Goal: Task Accomplishment & Management: Complete application form

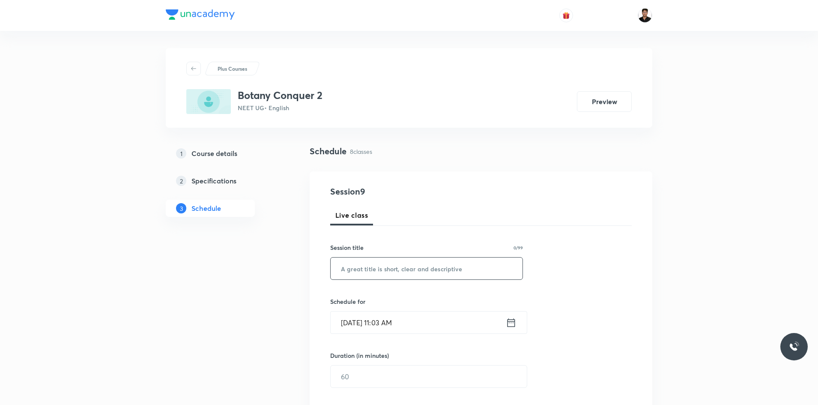
click at [416, 259] on input "text" at bounding box center [427, 268] width 192 height 22
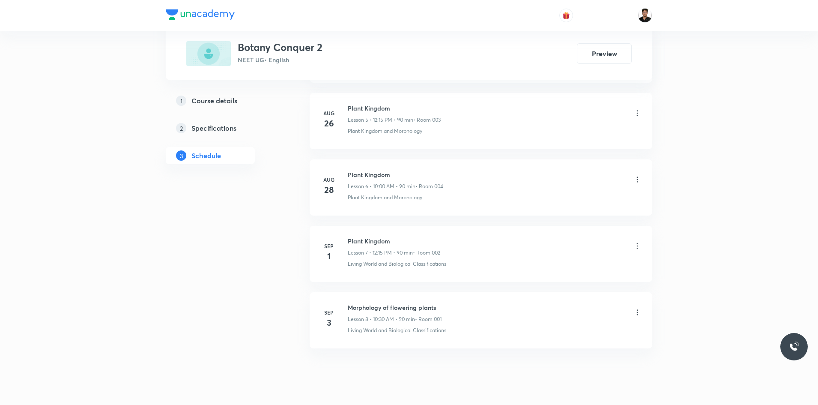
scroll to position [813, 0]
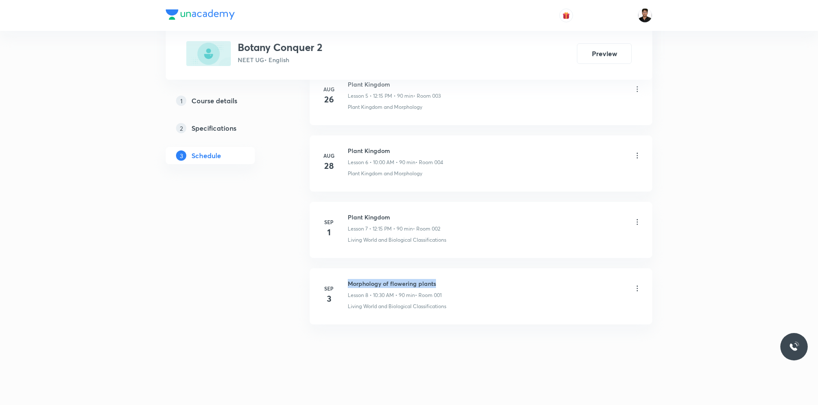
drag, startPoint x: 349, startPoint y: 282, endPoint x: 449, endPoint y: 281, distance: 99.8
click at [438, 281] on div "Morphology of flowering plants Lesson 8 • 10:30 AM • 90 min • Room 001" at bounding box center [495, 289] width 294 height 20
copy h6 "Morphology of flowering plants"
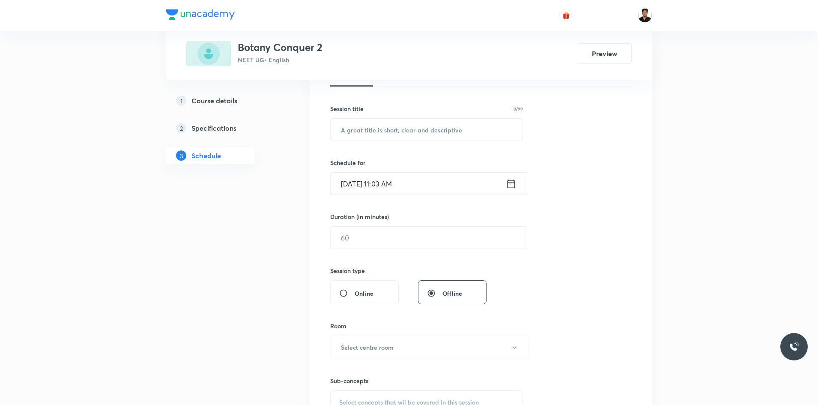
scroll to position [128, 0]
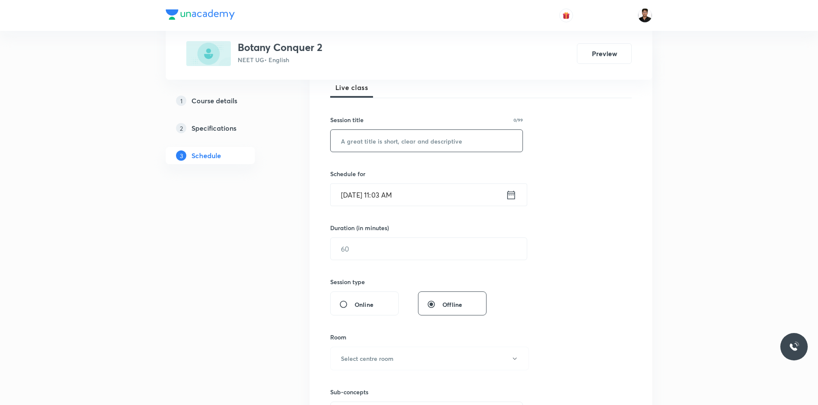
click at [374, 143] on input "text" at bounding box center [427, 141] width 192 height 22
paste input "Morphology of flowering plants"
type input "Morphology of flowering plants"
click at [438, 196] on icon at bounding box center [511, 195] width 11 height 12
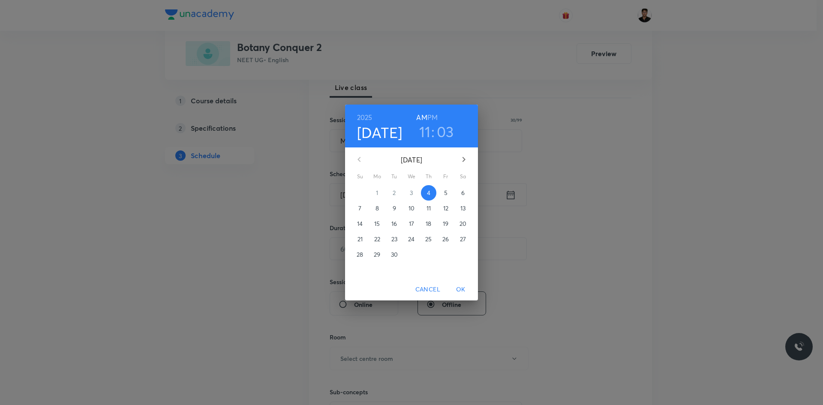
click at [427, 137] on h3 "11" at bounding box center [425, 132] width 12 height 18
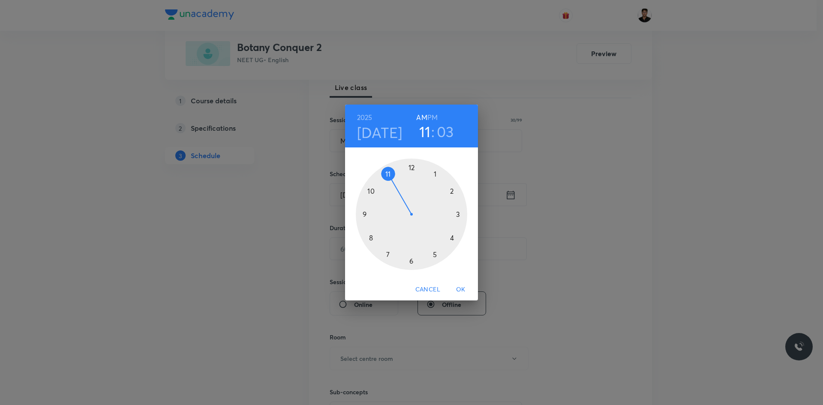
click at [438, 132] on h3 "03" at bounding box center [445, 132] width 17 height 18
click at [411, 262] on div at bounding box center [411, 214] width 111 height 111
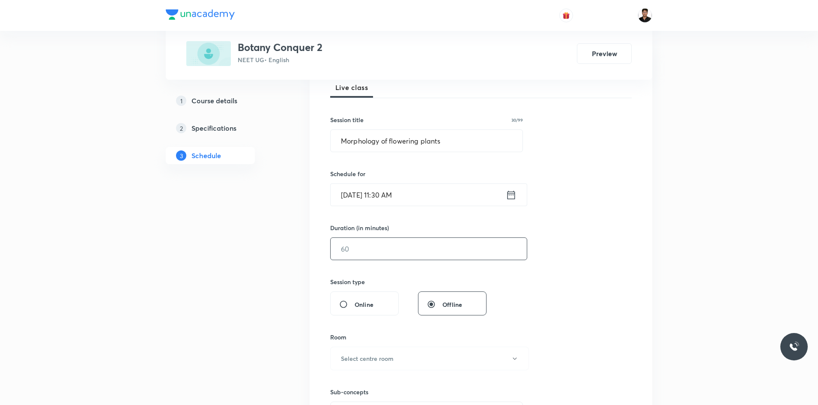
click at [408, 244] on input "text" at bounding box center [429, 249] width 196 height 22
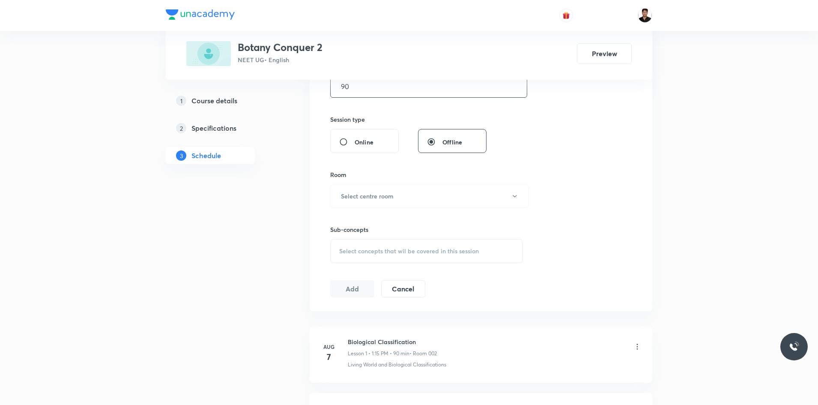
scroll to position [299, 0]
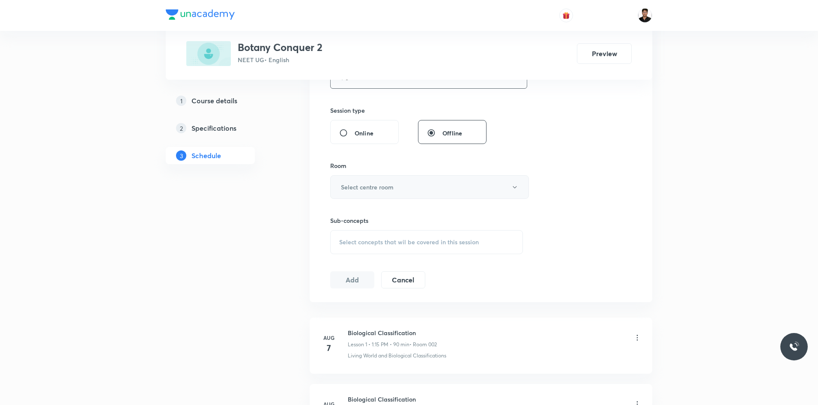
type input "90"
click at [389, 192] on button "Select centre room" at bounding box center [429, 187] width 199 height 24
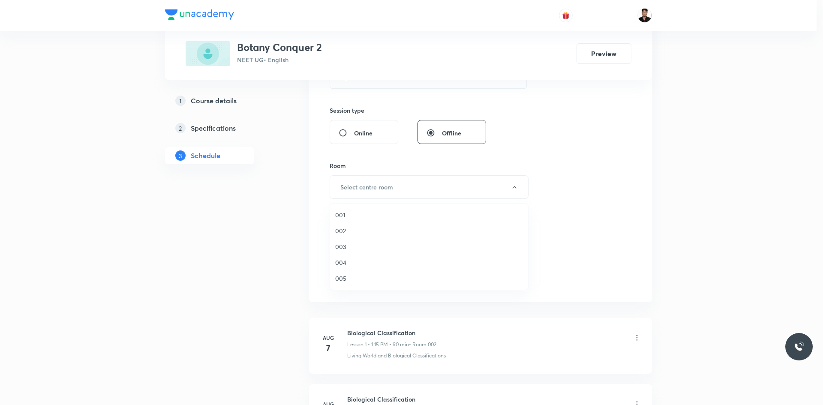
click at [342, 215] on span "001" at bounding box center [429, 214] width 188 height 9
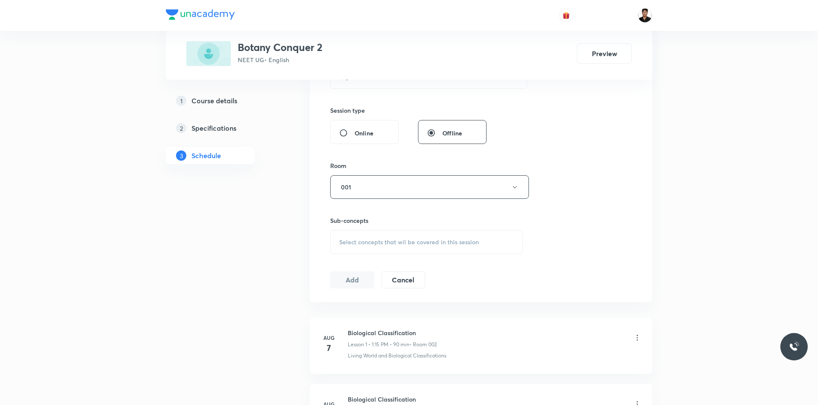
click at [377, 244] on span "Select concepts that wil be covered in this session" at bounding box center [409, 242] width 140 height 7
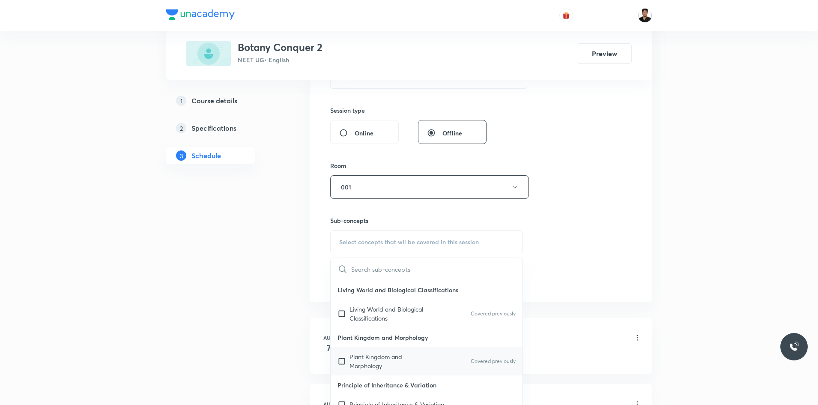
click at [343, 359] on input "checkbox" at bounding box center [344, 361] width 12 height 18
checkbox input "true"
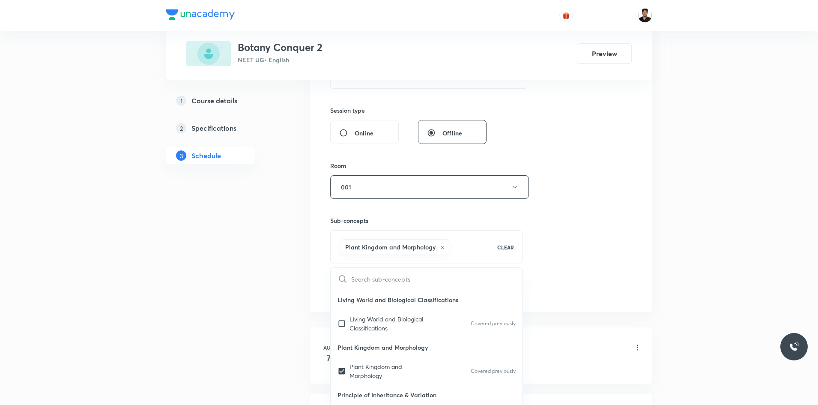
click at [438, 209] on div "Session 9 Live class Session title 30/99 Morphology of flowering plants ​ Sched…" at bounding box center [481, 92] width 302 height 412
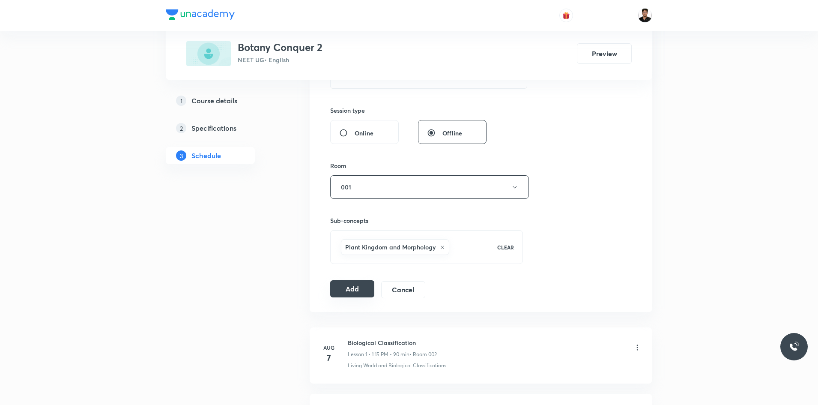
click at [359, 294] on button "Add" at bounding box center [352, 288] width 44 height 17
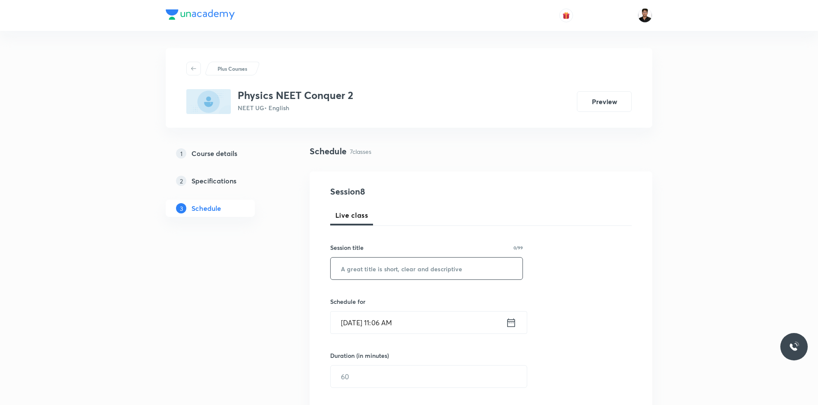
click at [419, 266] on input "text" at bounding box center [427, 268] width 192 height 22
type input "s"
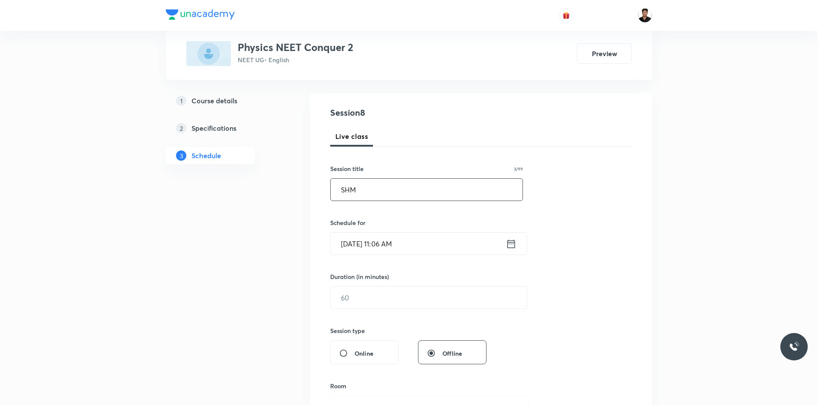
scroll to position [86, 0]
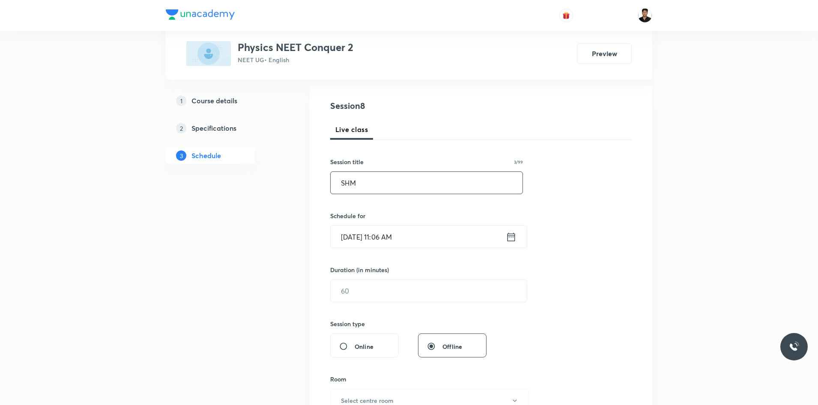
type input "SHM"
click at [513, 240] on icon at bounding box center [511, 237] width 11 height 12
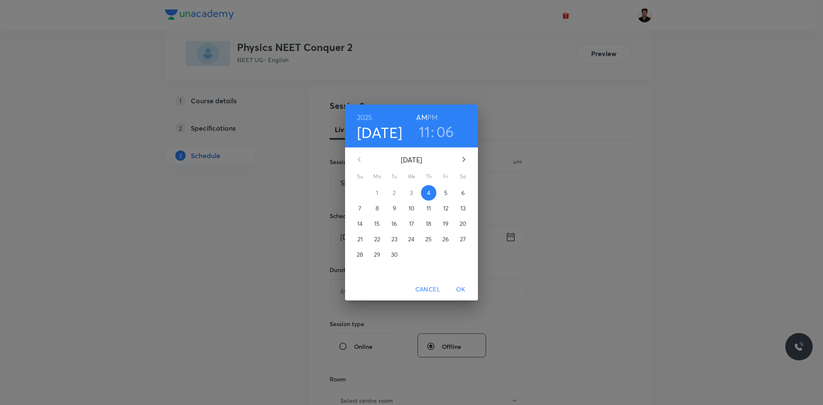
click at [427, 132] on h3 "11" at bounding box center [425, 132] width 12 height 18
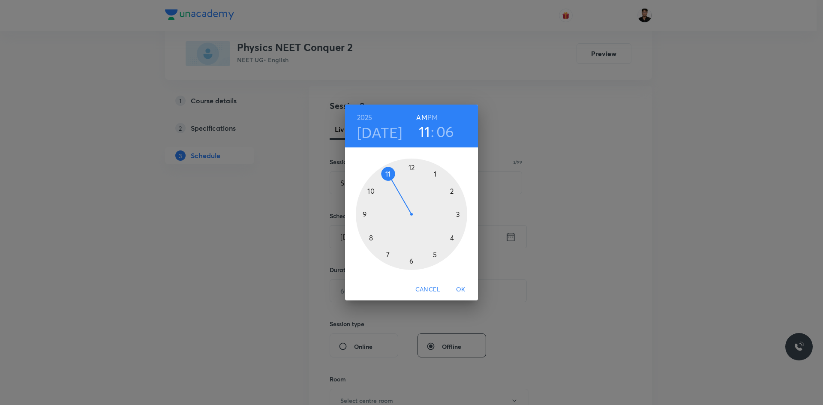
click at [433, 175] on div at bounding box center [411, 214] width 111 height 111
click at [443, 131] on h3 "06" at bounding box center [447, 132] width 18 height 18
click at [457, 212] on div at bounding box center [411, 214] width 111 height 111
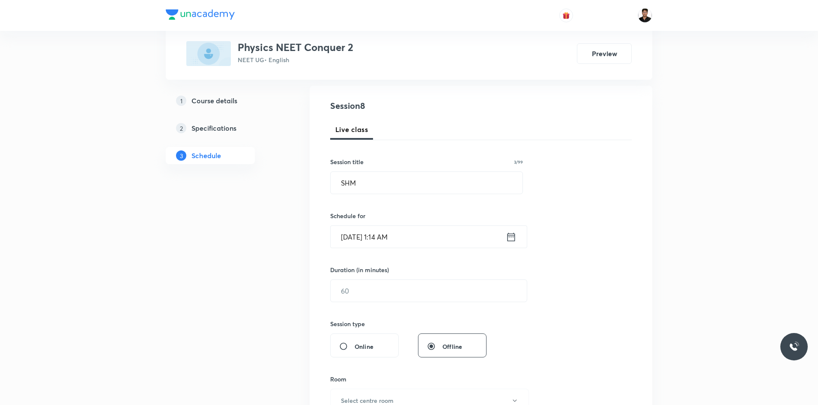
click at [515, 233] on icon at bounding box center [512, 236] width 8 height 9
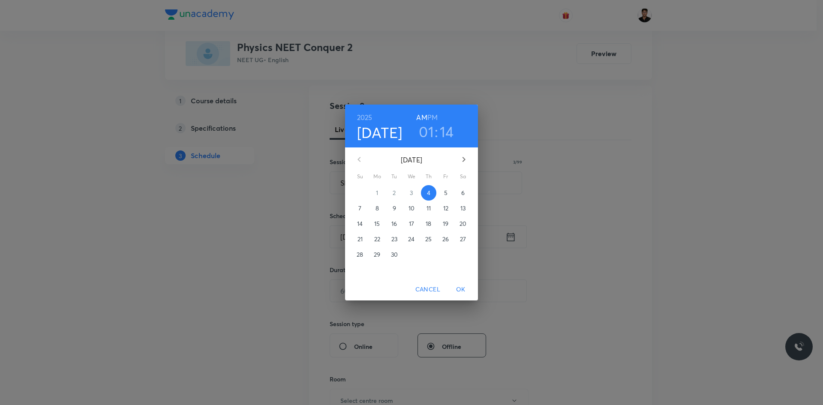
click at [447, 134] on h3 "14" at bounding box center [447, 132] width 14 height 18
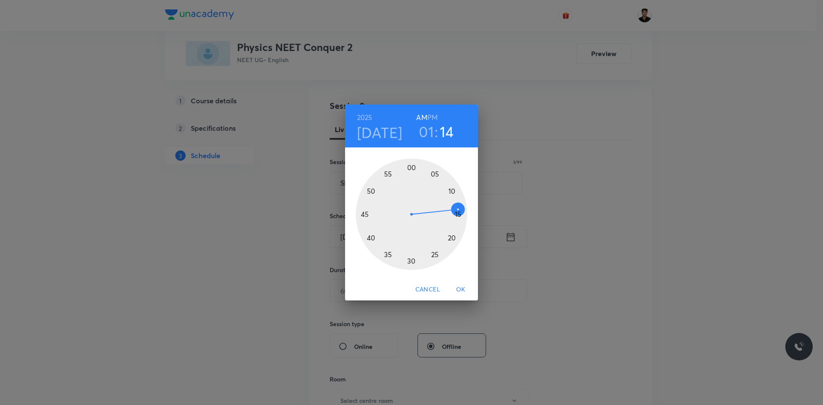
click at [459, 211] on div at bounding box center [411, 214] width 111 height 111
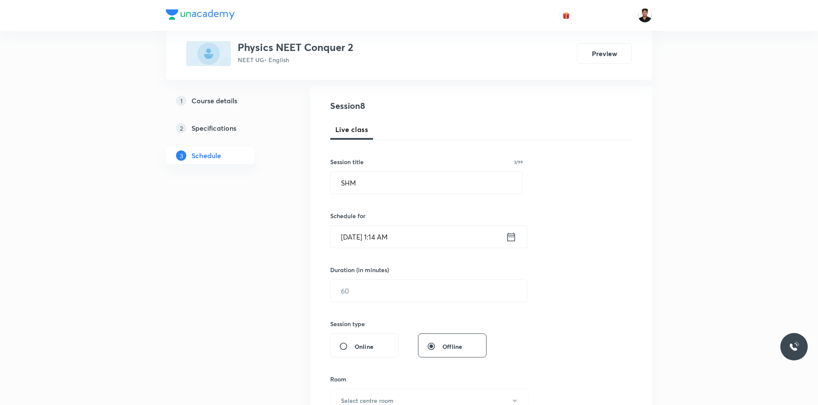
click at [509, 238] on icon at bounding box center [511, 237] width 11 height 12
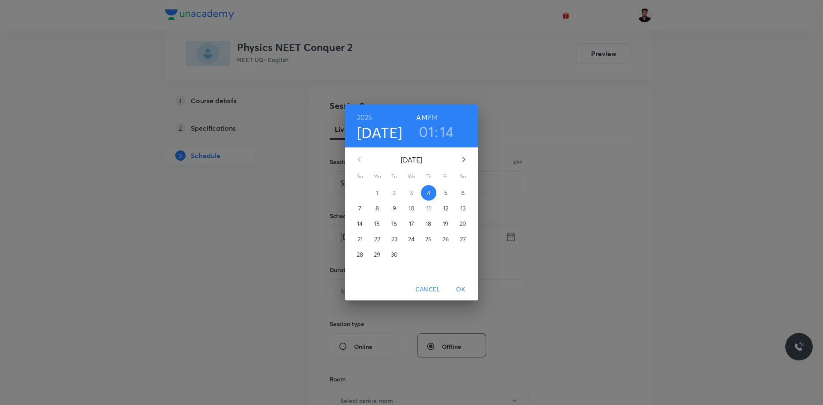
click at [435, 117] on h6 "PM" at bounding box center [432, 117] width 10 height 12
click at [461, 286] on span "OK" at bounding box center [460, 289] width 21 height 11
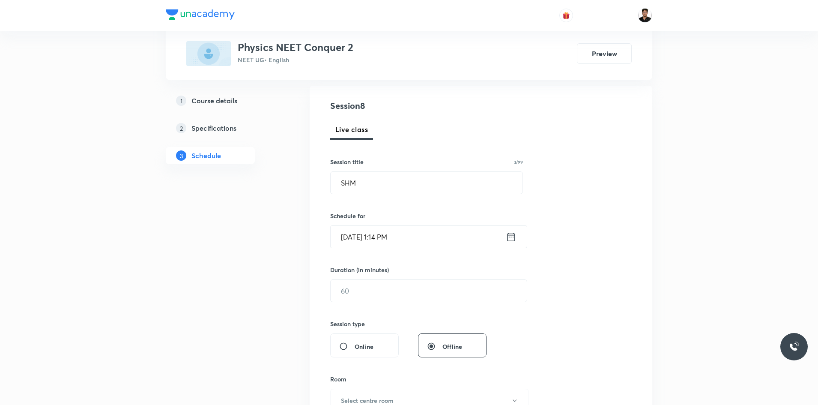
scroll to position [171, 0]
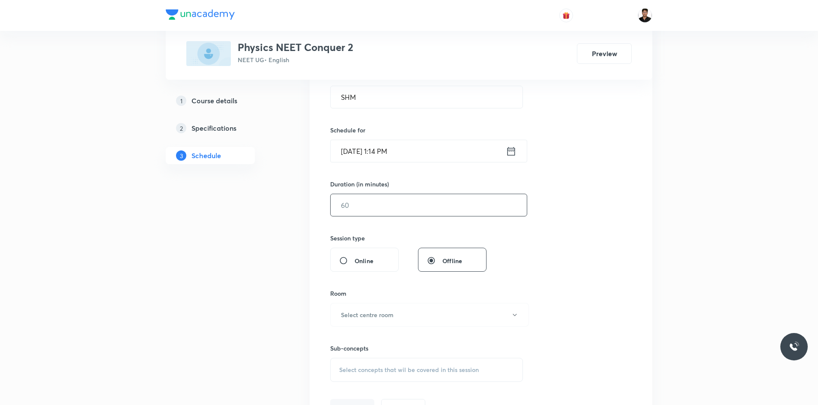
click at [371, 209] on input "text" at bounding box center [429, 205] width 196 height 22
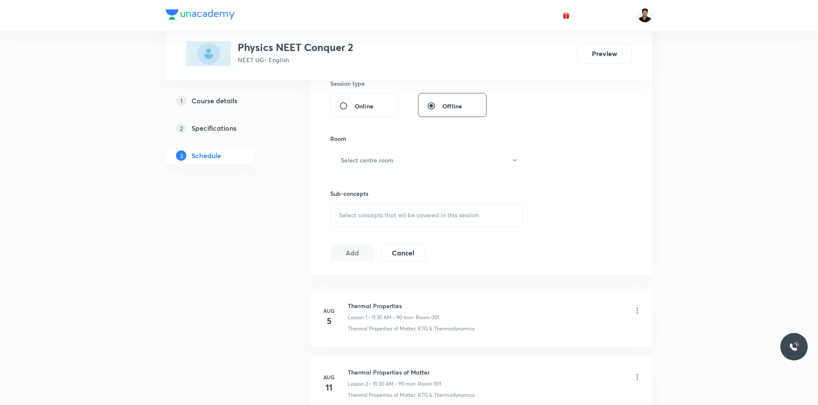
scroll to position [343, 0]
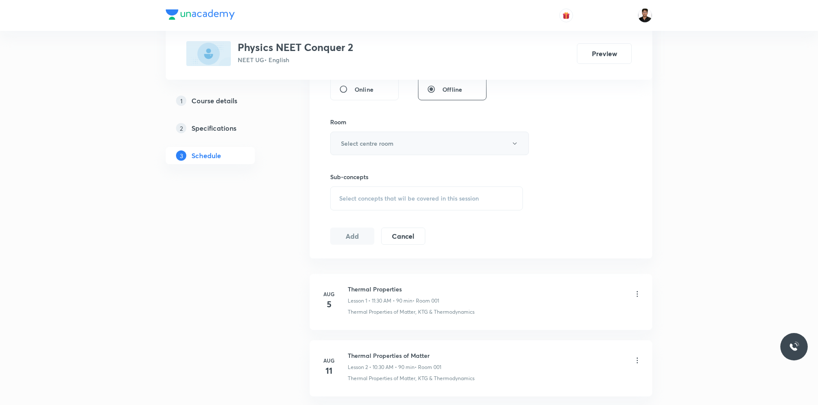
type input "90"
click at [364, 144] on h6 "Select centre room" at bounding box center [367, 143] width 53 height 9
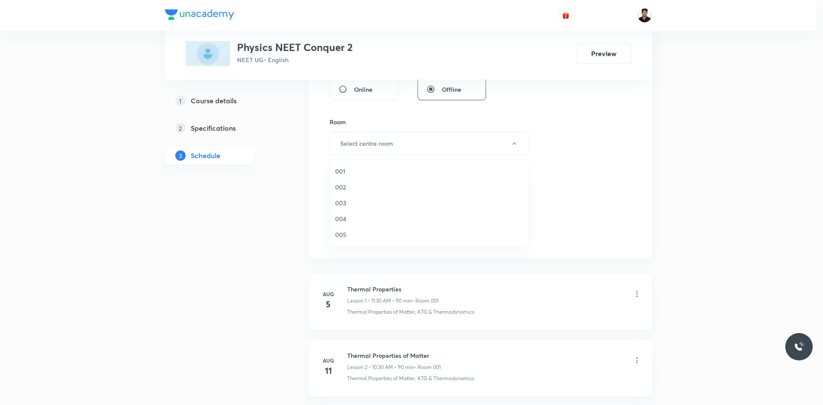
click at [344, 219] on span "004" at bounding box center [429, 218] width 188 height 9
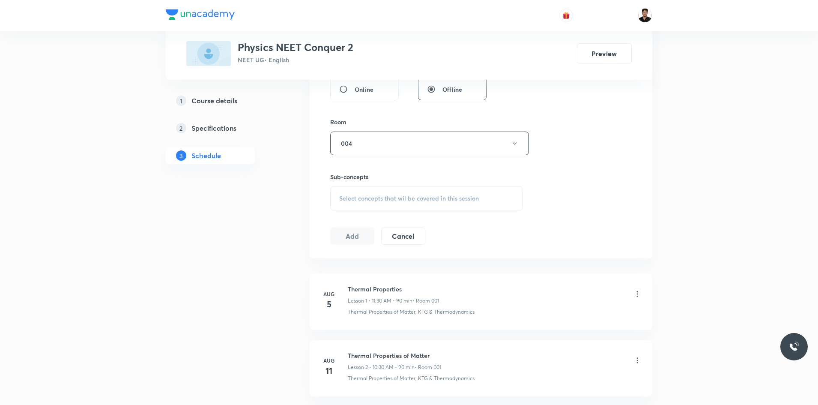
click at [585, 204] on div "Session 8 Live class Session title 3/99 SHM ​ Schedule for Sep 4, 2025, 1:14 PM…" at bounding box center [481, 43] width 302 height 402
click at [376, 202] on span "Select concepts that wil be covered in this session" at bounding box center [409, 198] width 140 height 7
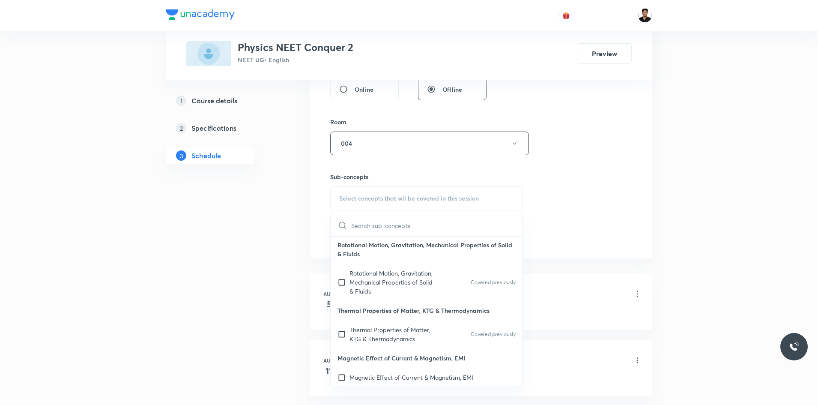
scroll to position [2, 0]
click at [340, 335] on input "checkbox" at bounding box center [344, 334] width 12 height 18
checkbox input "true"
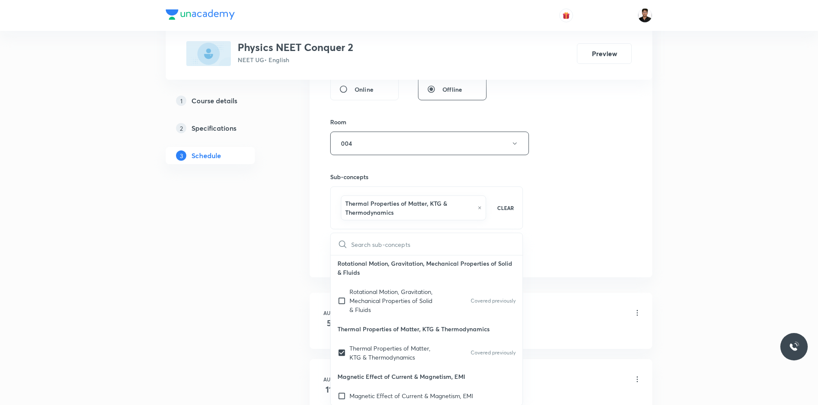
click at [569, 186] on div "Session 8 Live class Session title 3/99 SHM ​ Schedule for Sep 4, 2025, 1:14 PM…" at bounding box center [481, 52] width 302 height 421
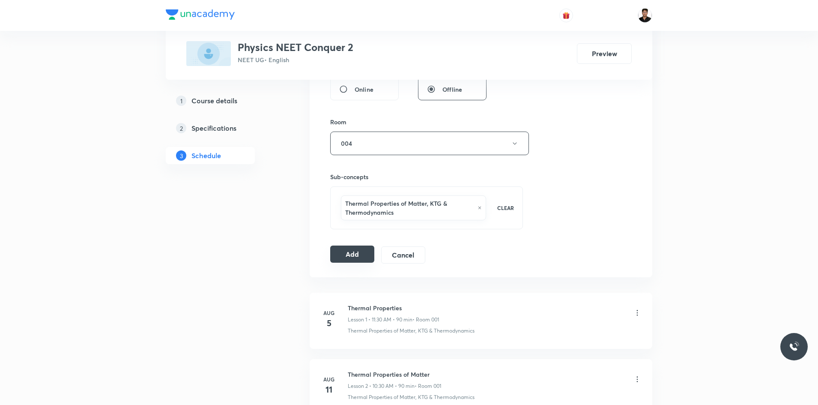
click at [361, 253] on button "Add" at bounding box center [352, 253] width 44 height 17
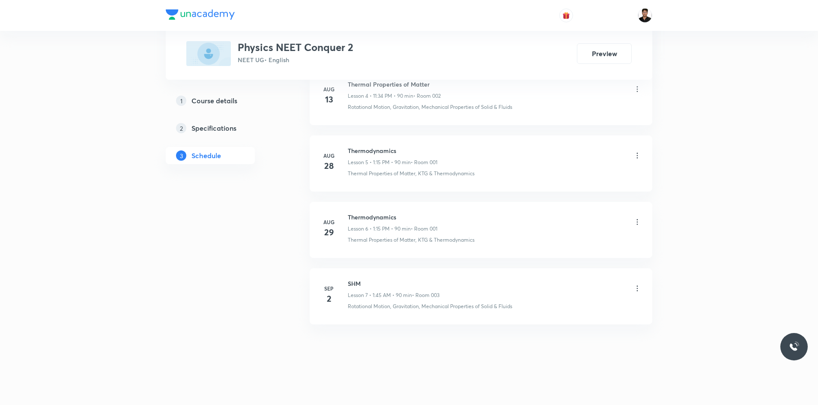
scroll to position [747, 0]
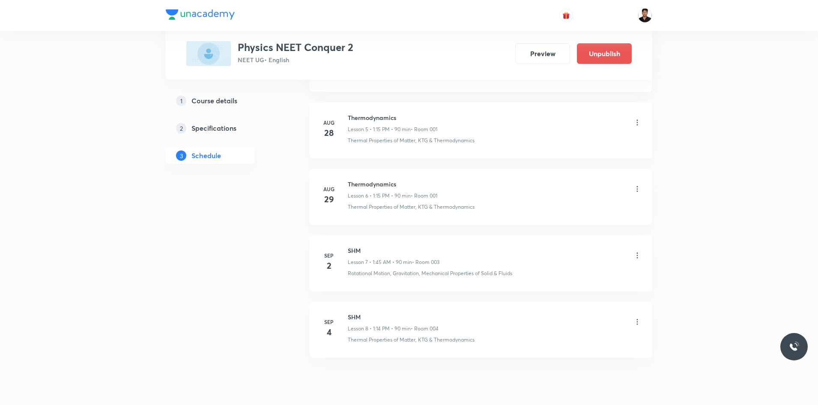
scroll to position [790, 0]
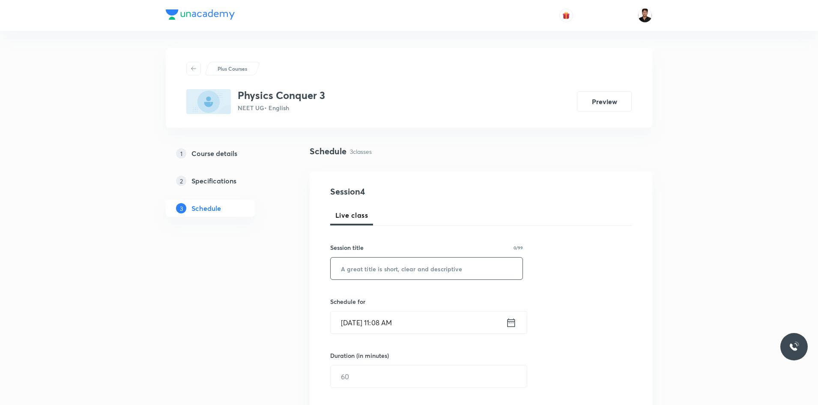
click at [377, 273] on input "text" at bounding box center [427, 268] width 192 height 22
type input "g"
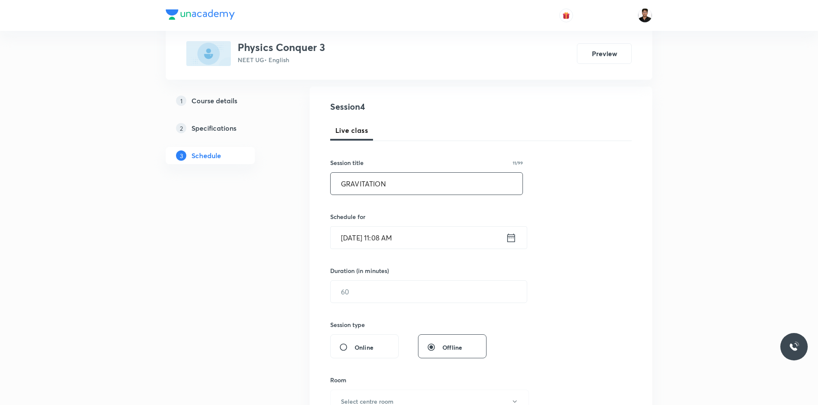
scroll to position [86, 0]
type input "GRAVITATION"
click at [509, 237] on icon at bounding box center [512, 236] width 8 height 9
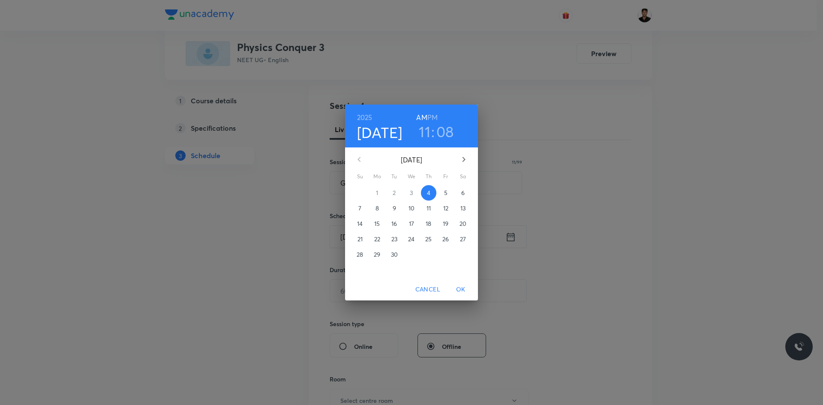
click at [437, 127] on h3 "08" at bounding box center [445, 132] width 18 height 18
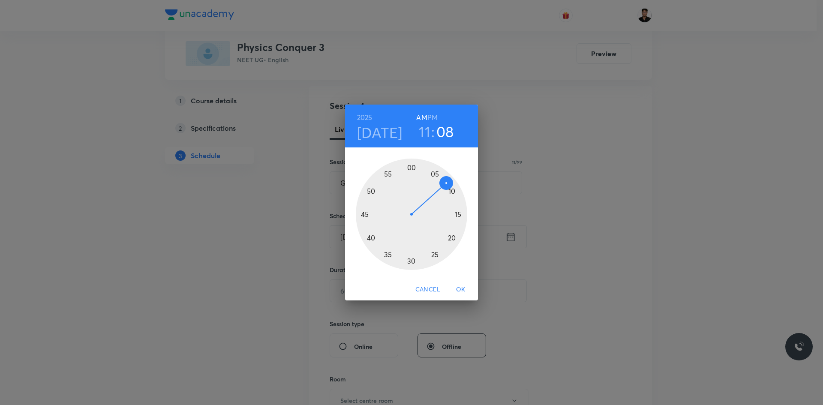
click at [410, 263] on div at bounding box center [411, 214] width 111 height 111
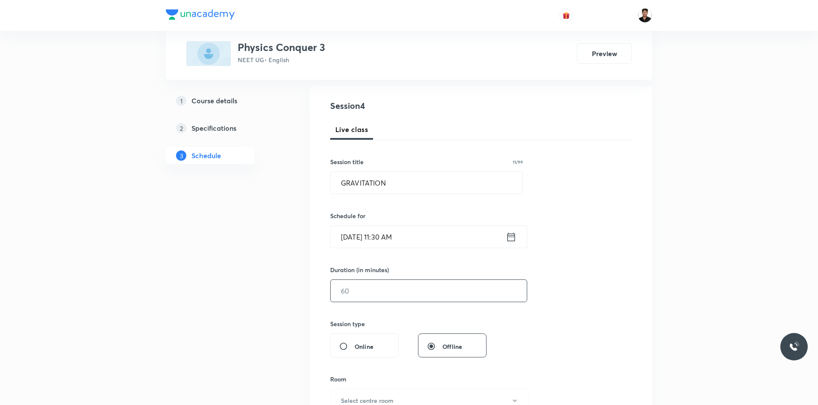
click at [370, 286] on input "text" at bounding box center [429, 291] width 196 height 22
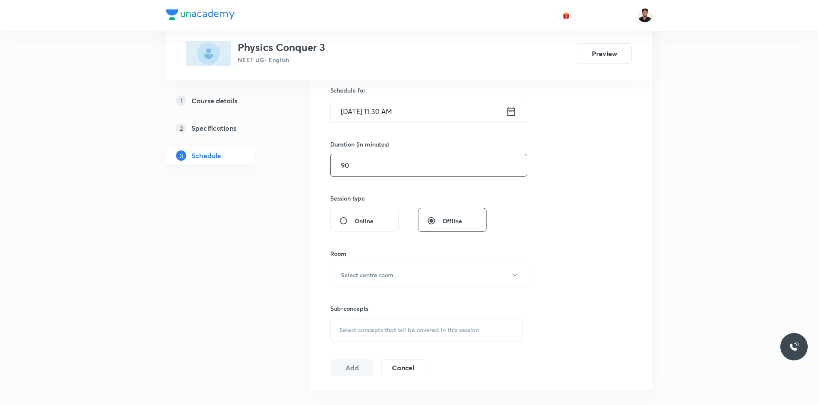
scroll to position [257, 0]
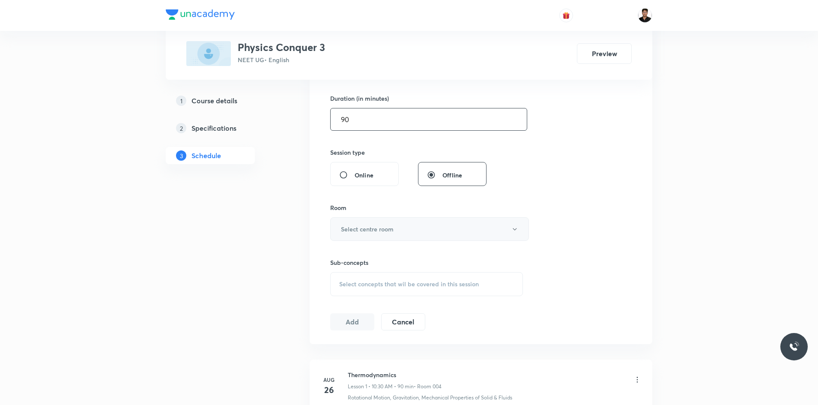
type input "90"
click at [369, 233] on button "Select centre room" at bounding box center [429, 229] width 199 height 24
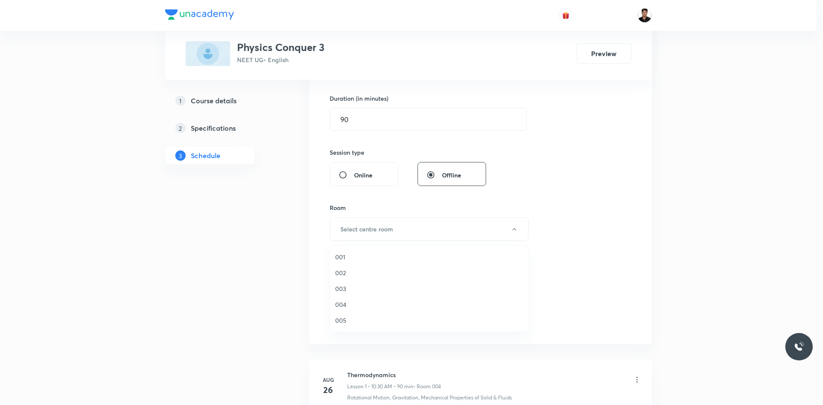
drag, startPoint x: 343, startPoint y: 316, endPoint x: 459, endPoint y: 281, distance: 121.4
click at [344, 316] on span "005" at bounding box center [429, 320] width 188 height 9
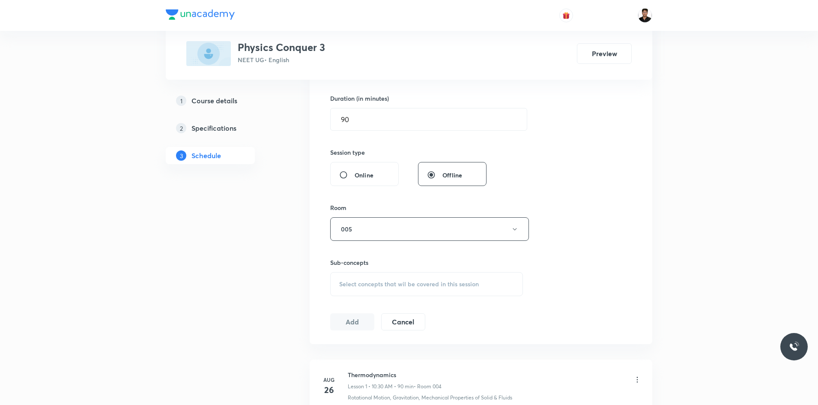
click at [401, 284] on span "Select concepts that wil be covered in this session" at bounding box center [409, 284] width 140 height 7
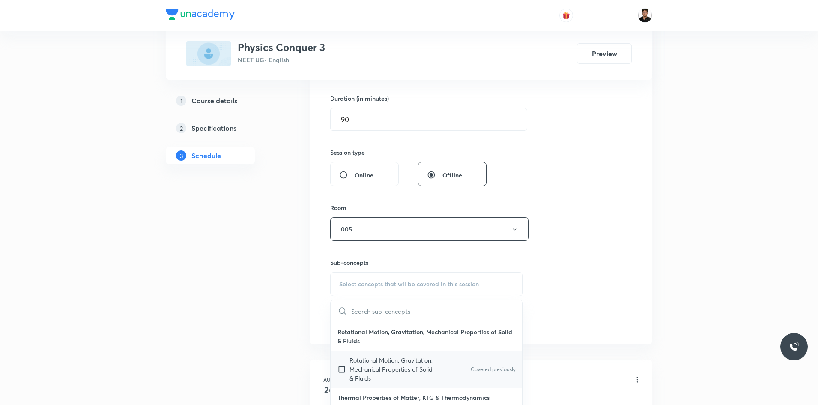
click at [341, 371] on input "checkbox" at bounding box center [344, 369] width 12 height 27
checkbox input "true"
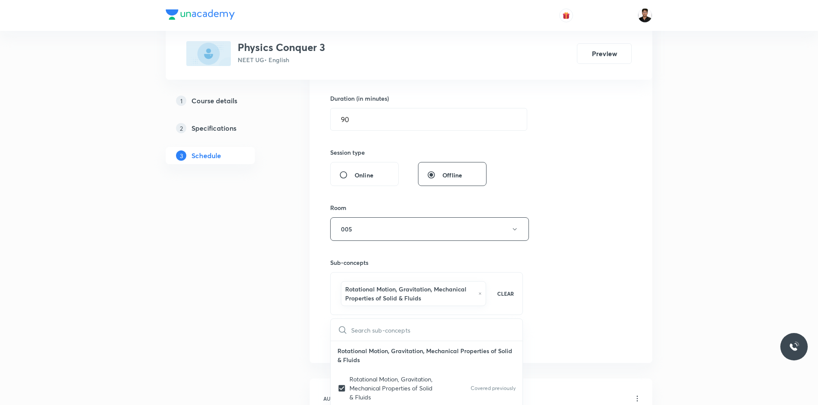
click at [611, 288] on div "Session 4 Live class Session title 11/99 GRAVITATION ​ Schedule for Sep 4, 2025…" at bounding box center [481, 138] width 302 height 421
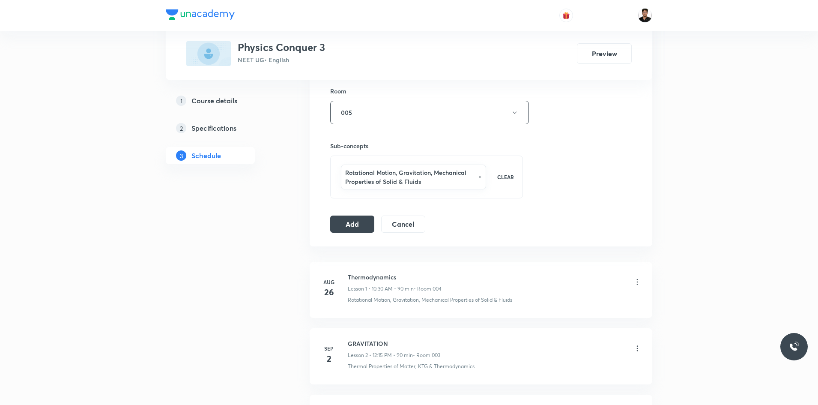
scroll to position [386, 0]
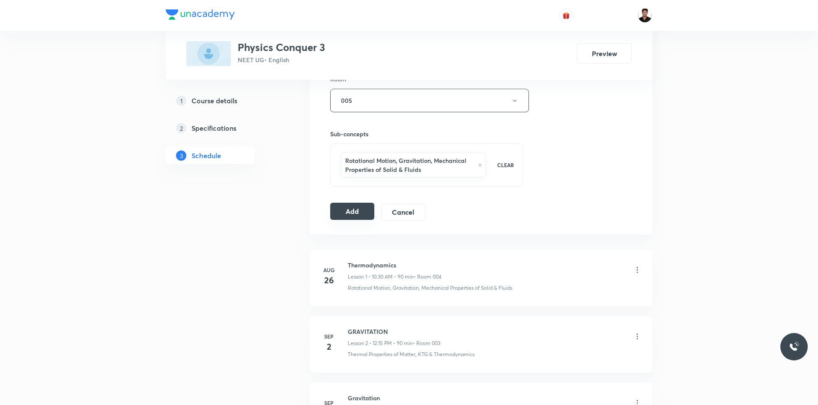
click at [351, 215] on button "Add" at bounding box center [352, 211] width 44 height 17
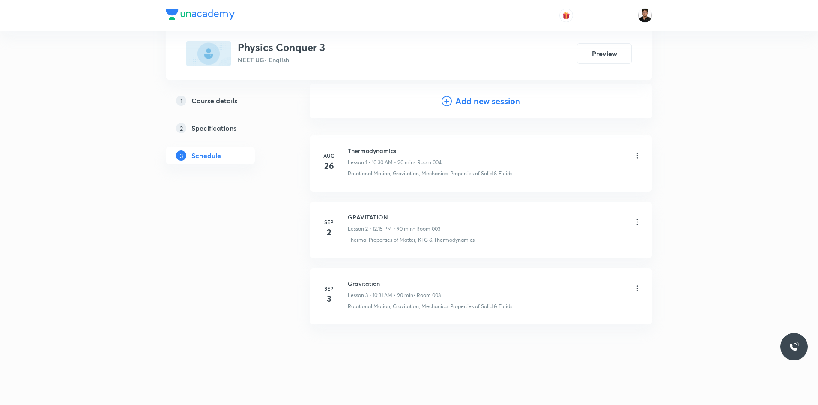
scroll to position [87, 0]
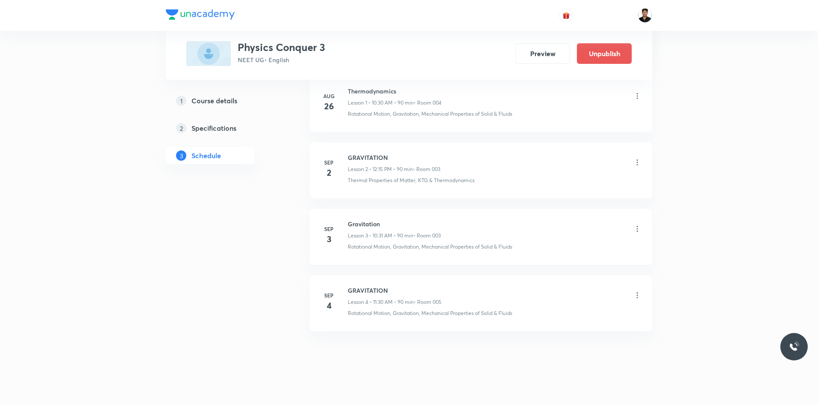
scroll to position [548, 0]
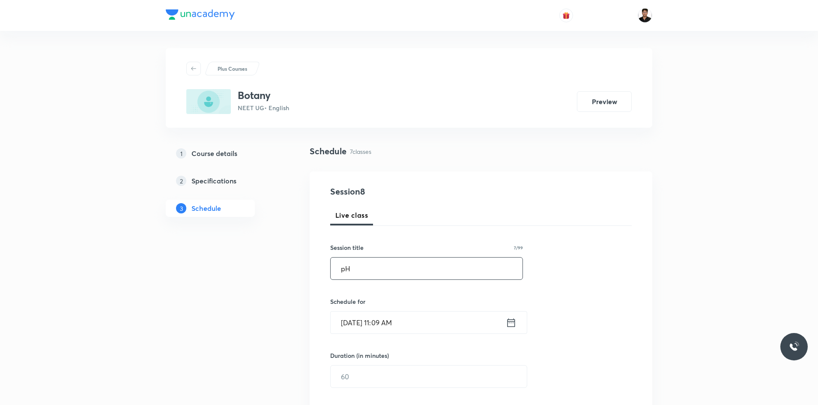
type input "p"
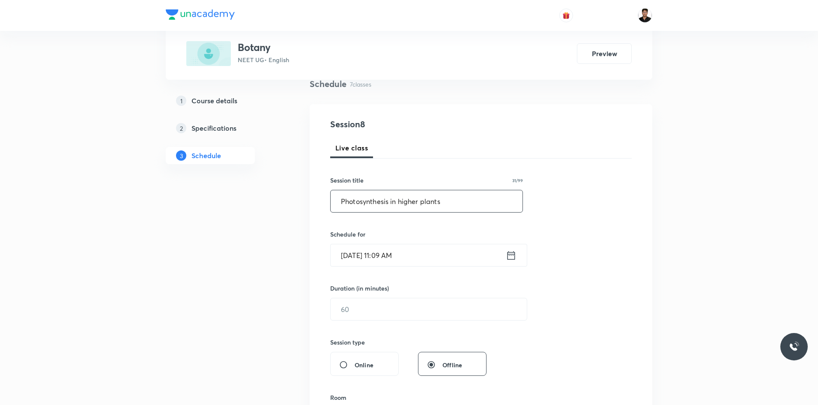
scroll to position [86, 0]
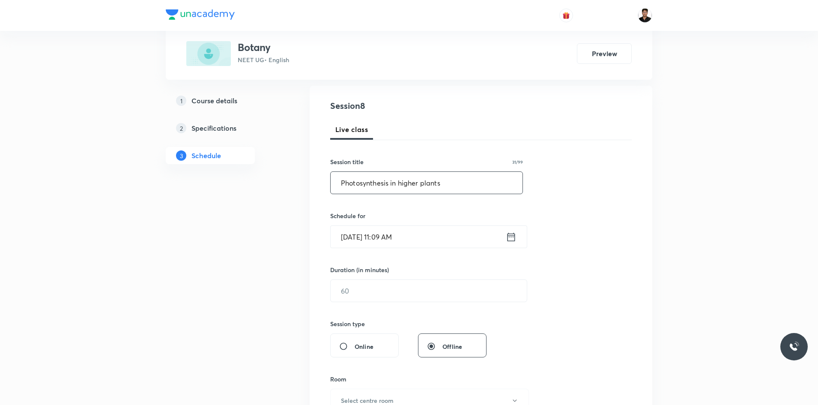
type input "Photosynthesis in higher plants"
click at [512, 242] on icon at bounding box center [511, 237] width 11 height 12
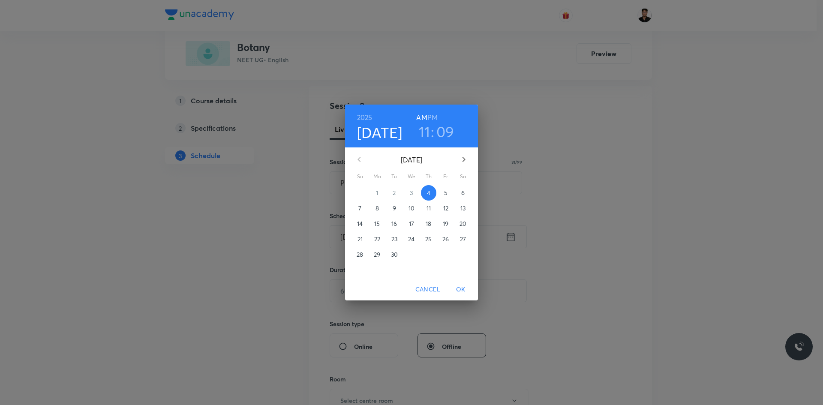
click at [426, 133] on h3 "11" at bounding box center [425, 132] width 12 height 18
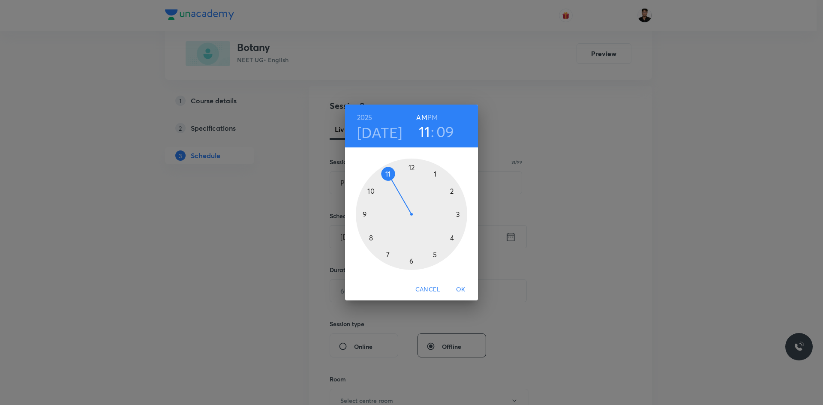
click at [431, 115] on h6 "PM" at bounding box center [432, 117] width 10 height 12
click at [435, 174] on div at bounding box center [411, 214] width 111 height 111
click at [460, 216] on div at bounding box center [411, 214] width 111 height 111
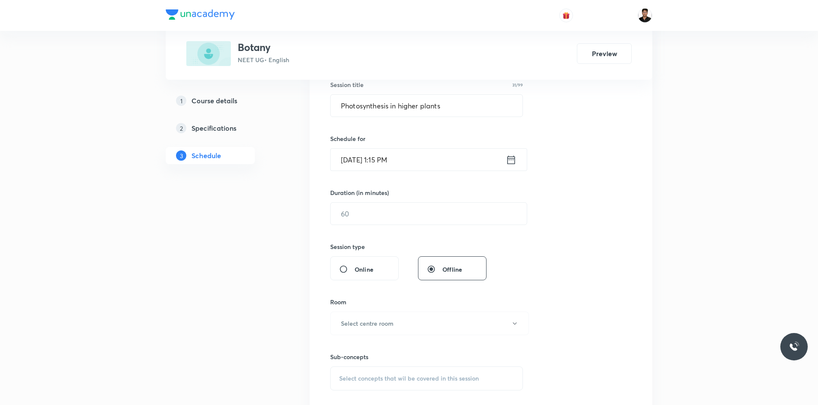
scroll to position [171, 0]
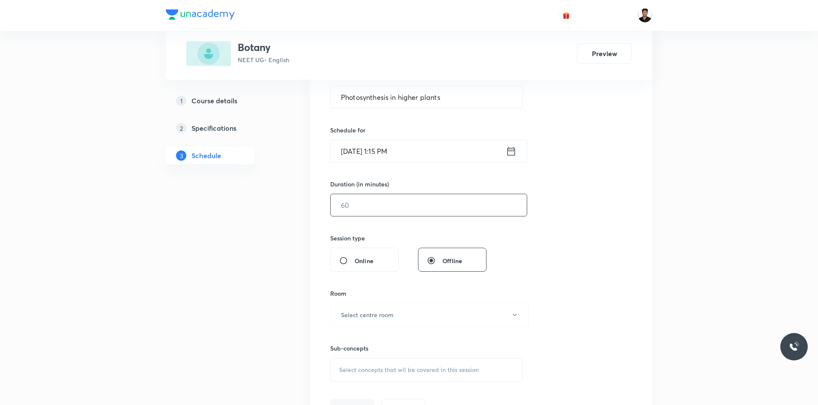
click at [413, 209] on input "text" at bounding box center [429, 205] width 196 height 22
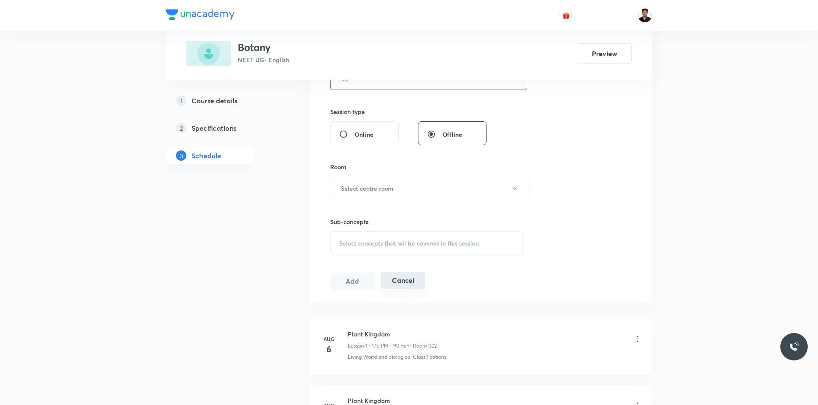
scroll to position [343, 0]
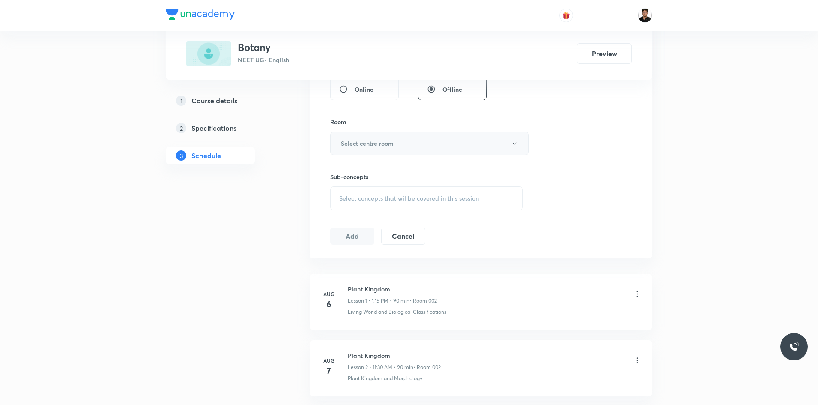
type input "90"
click at [376, 144] on h6 "Select centre room" at bounding box center [367, 143] width 53 height 9
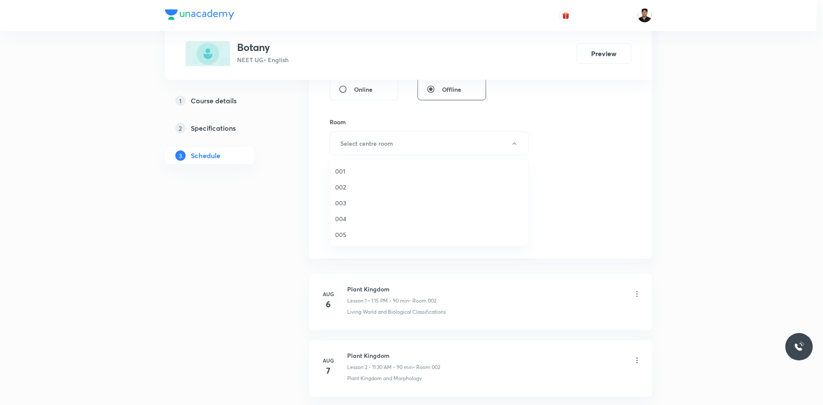
click at [352, 201] on span "003" at bounding box center [429, 202] width 188 height 9
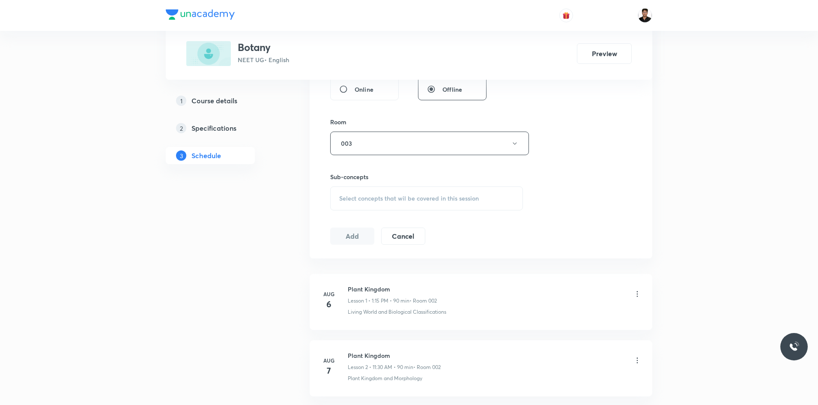
click at [360, 196] on span "Select concepts that wil be covered in this session" at bounding box center [409, 198] width 140 height 7
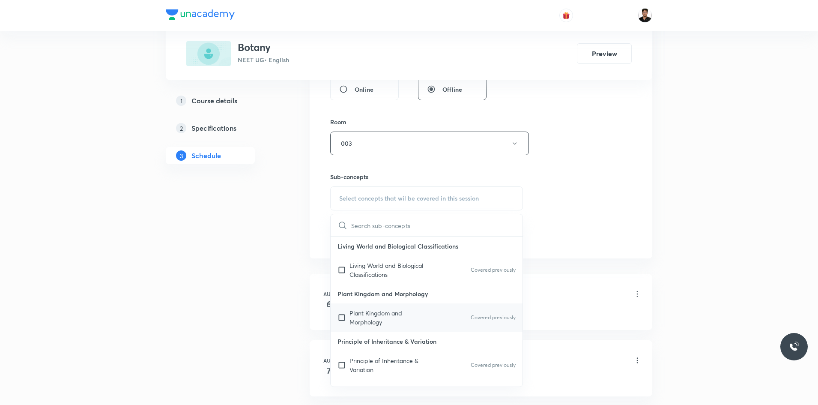
click at [342, 316] on input "checkbox" at bounding box center [344, 317] width 12 height 18
checkbox input "true"
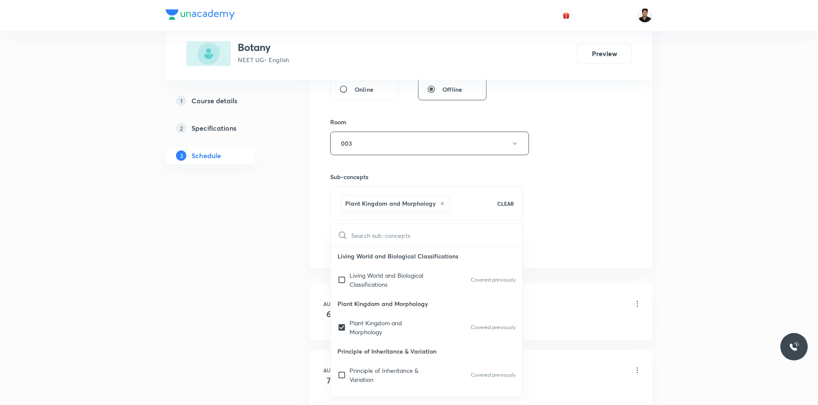
click at [574, 233] on div "Session 8 Live class Session title 31/99 Photosynthesis in higher plants ​ Sche…" at bounding box center [481, 48] width 302 height 412
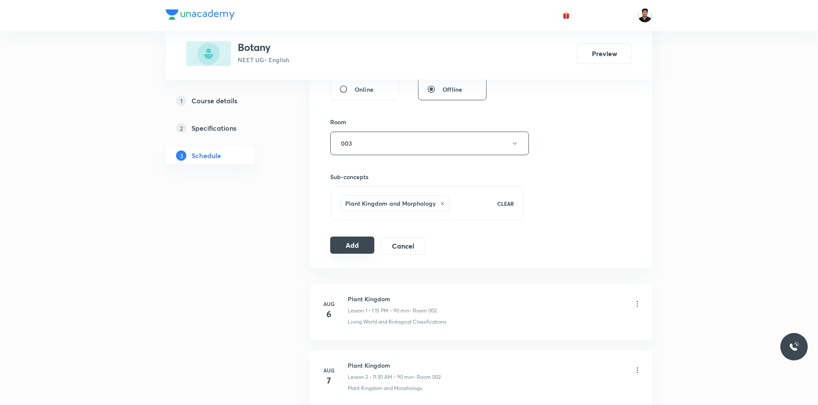
click at [343, 245] on button "Add" at bounding box center [352, 244] width 44 height 17
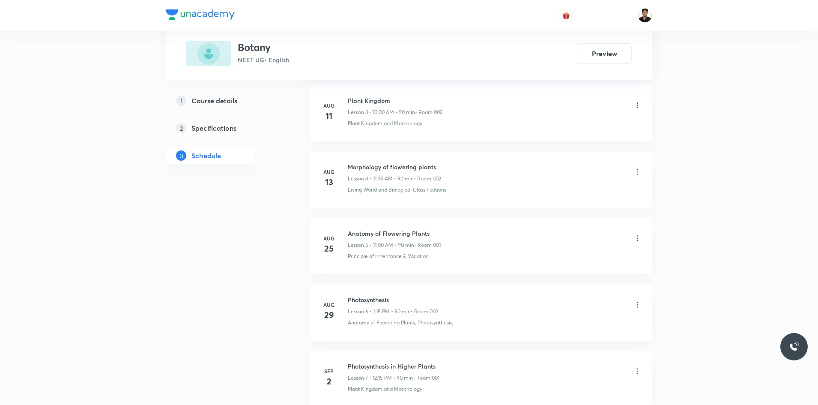
scroll to position [757, 0]
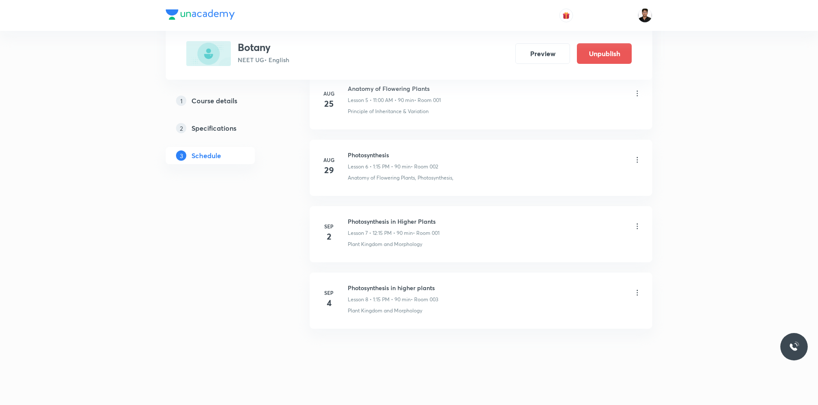
scroll to position [813, 0]
